Goal: Navigation & Orientation: Go to known website

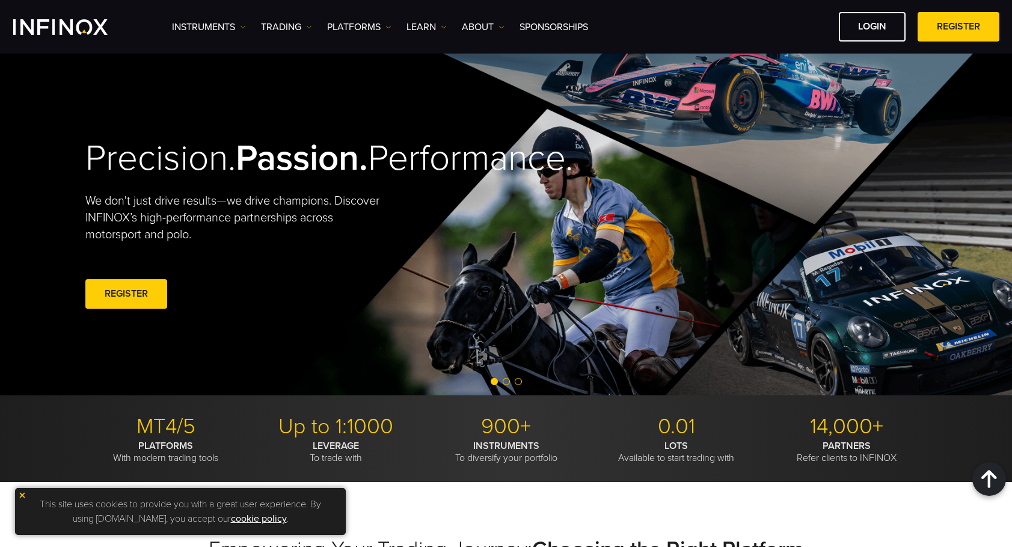
scroll to position [3632, 0]
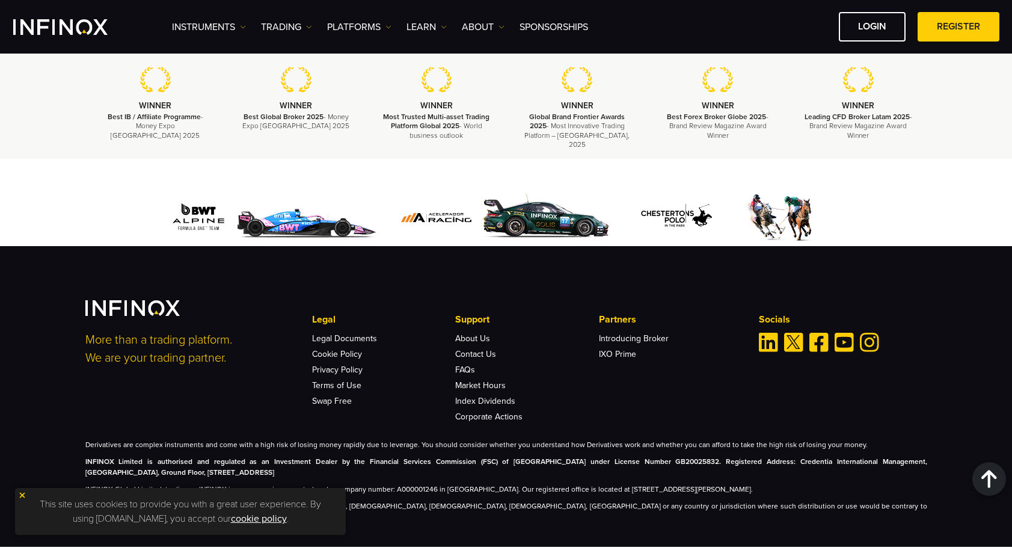
click at [958, 27] on span at bounding box center [958, 27] width 0 height 0
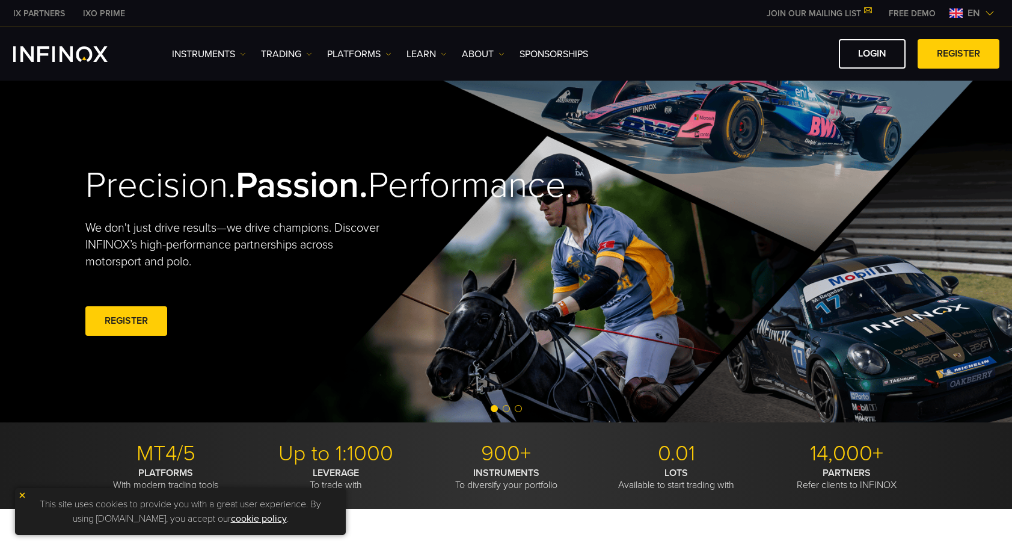
click at [961, 8] on div "en" at bounding box center [972, 13] width 55 height 14
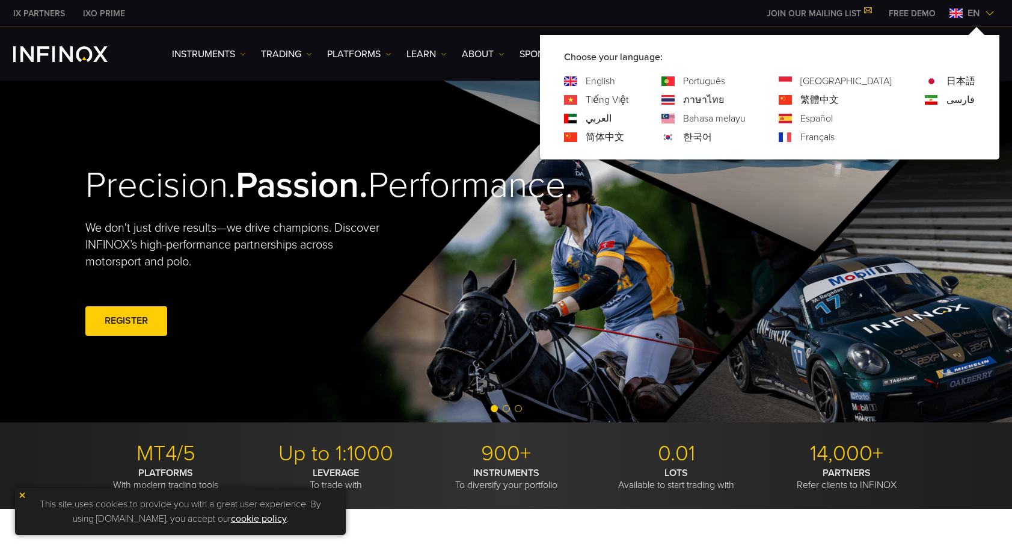
click at [712, 140] on link "한국어" at bounding box center [697, 137] width 29 height 14
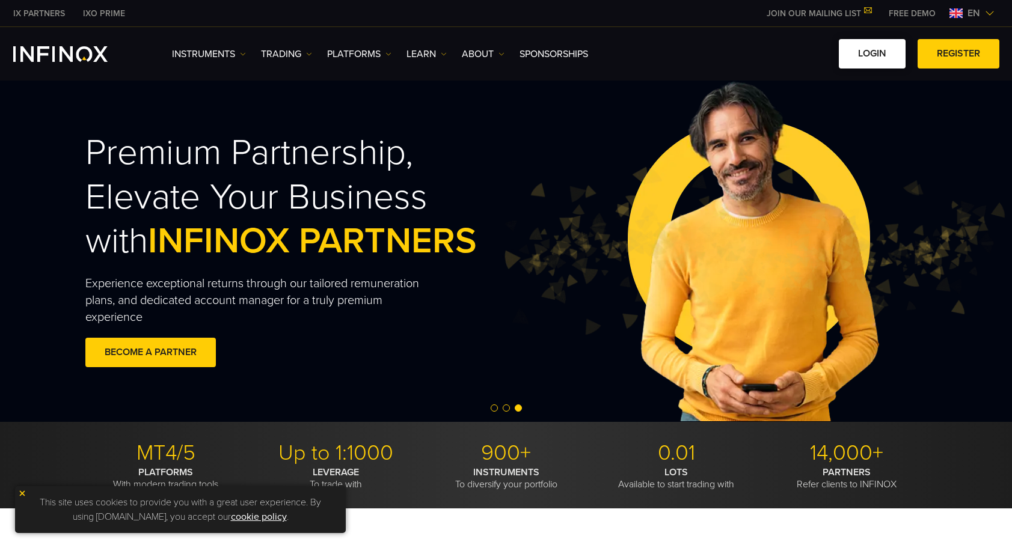
click at [875, 54] on link "LOGIN" at bounding box center [872, 53] width 67 height 29
